Goal: Information Seeking & Learning: Understand process/instructions

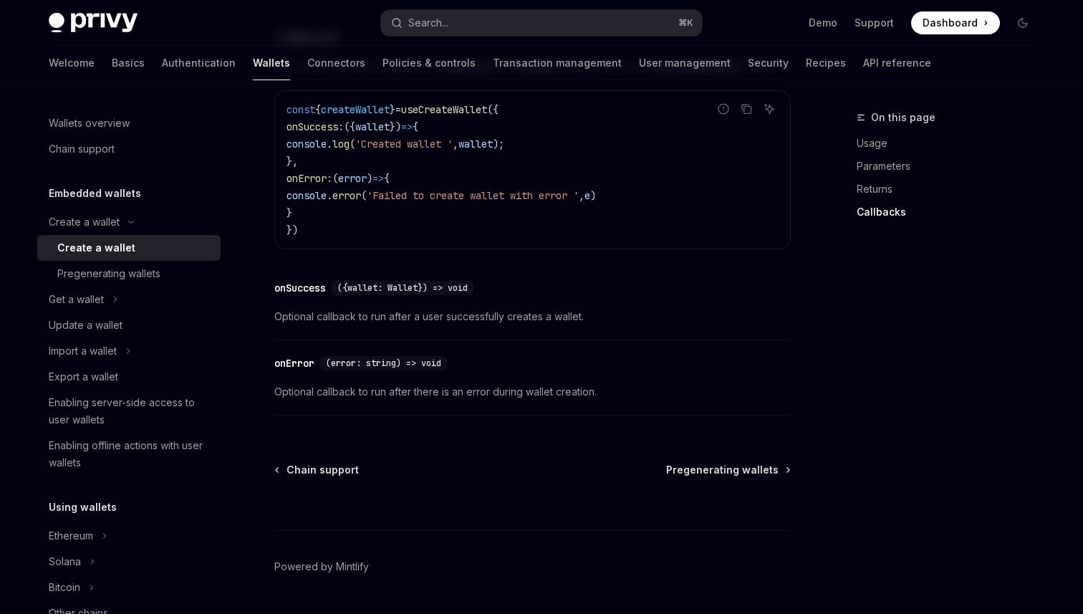
scroll to position [1055, 0]
click at [73, 562] on div "Solana" at bounding box center [65, 561] width 32 height 17
type textarea "*"
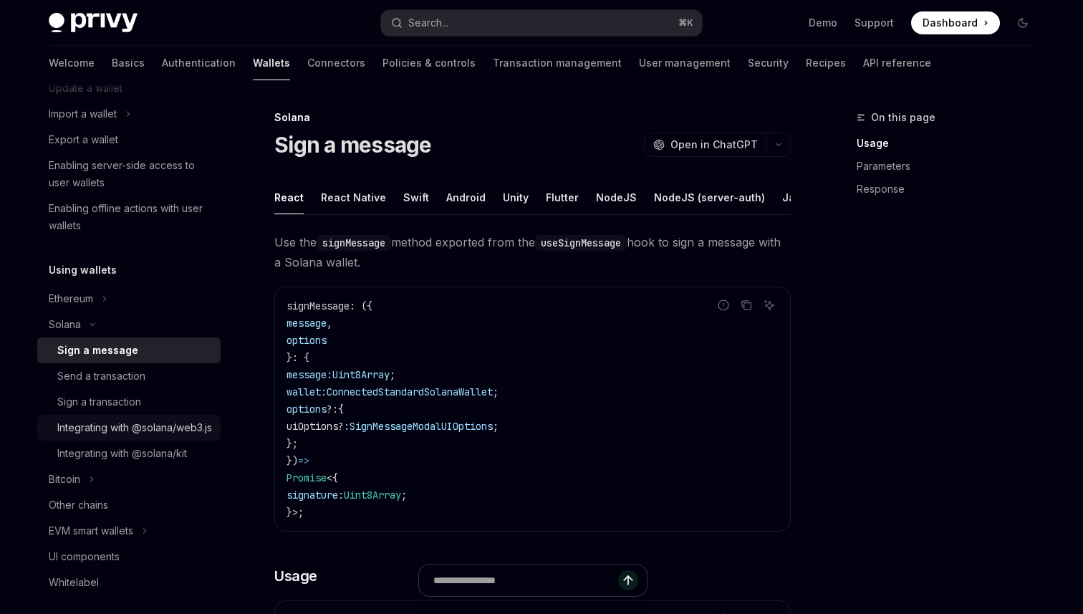
scroll to position [241, 0]
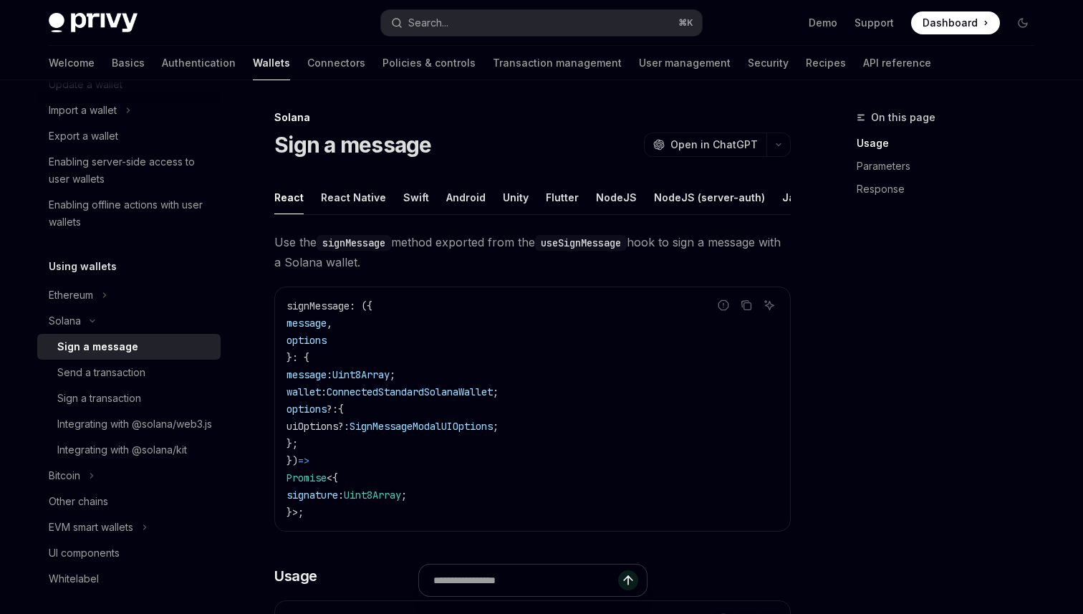
click at [366, 407] on code "signMessage : ({ message , options }: { message: Uint8Array ; wallet : Connecte…" at bounding box center [532, 408] width 492 height 223
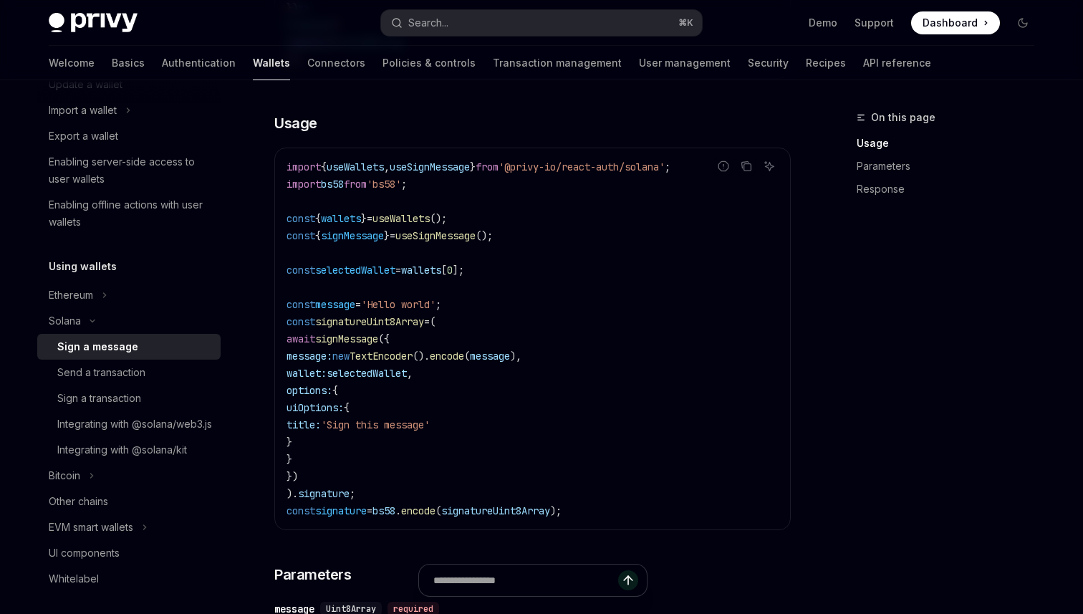
scroll to position [0, 0]
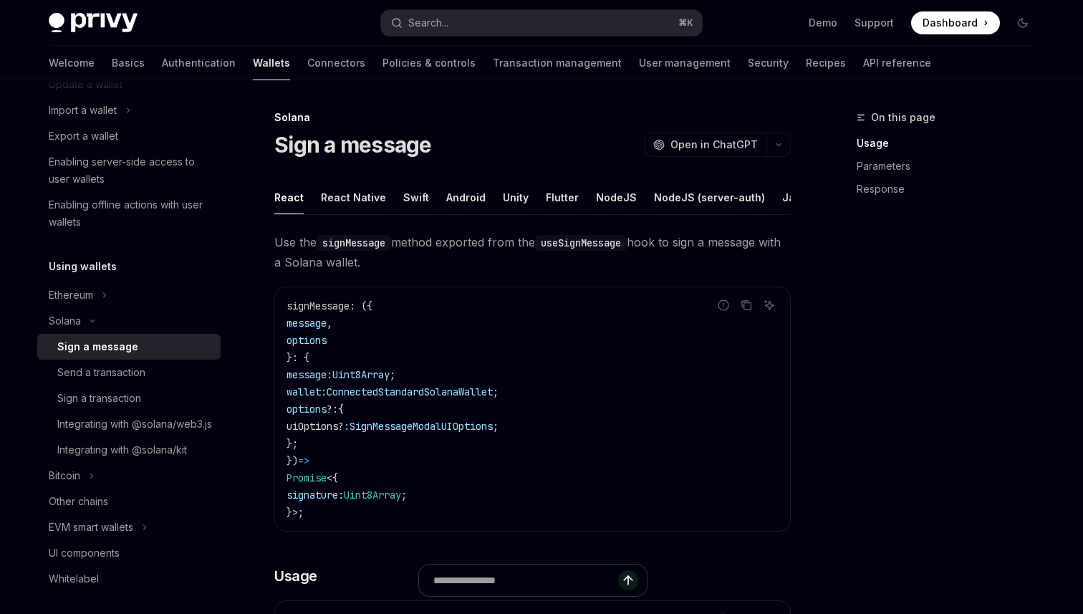
type textarea "*"
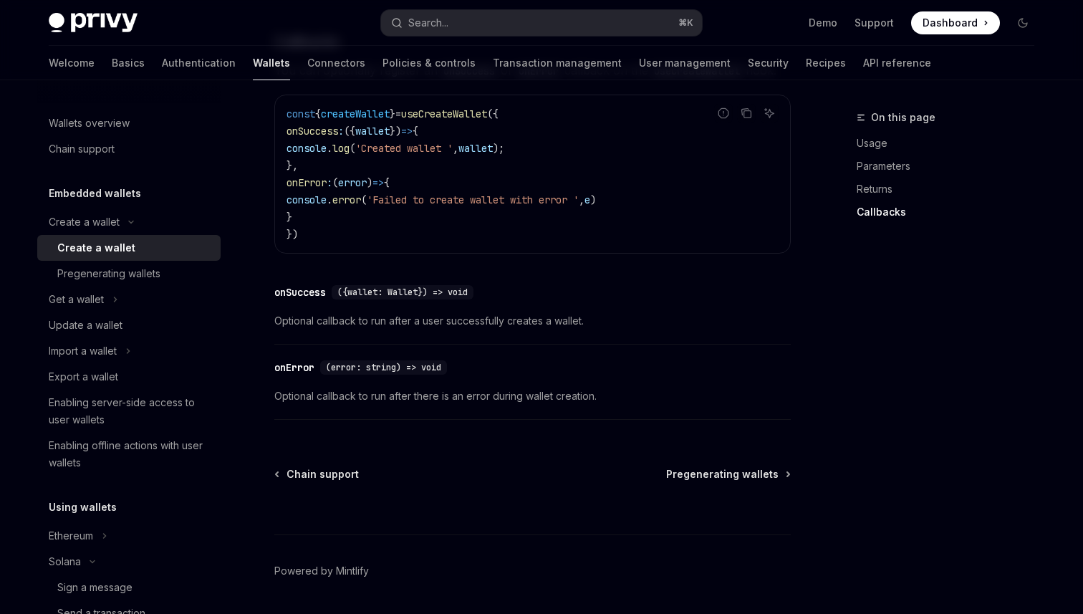
scroll to position [1055, 0]
